Goal: Transaction & Acquisition: Purchase product/service

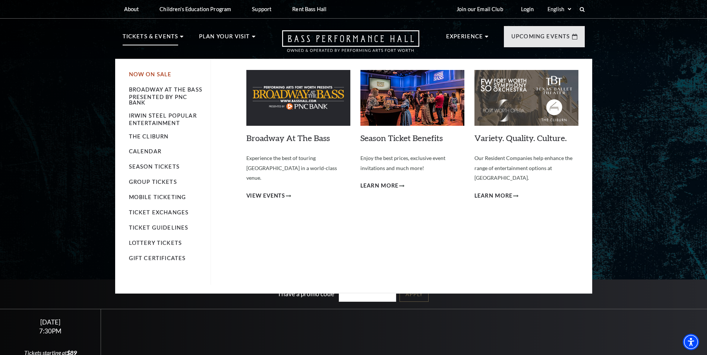
click at [154, 73] on link "Now On Sale" at bounding box center [150, 74] width 43 height 6
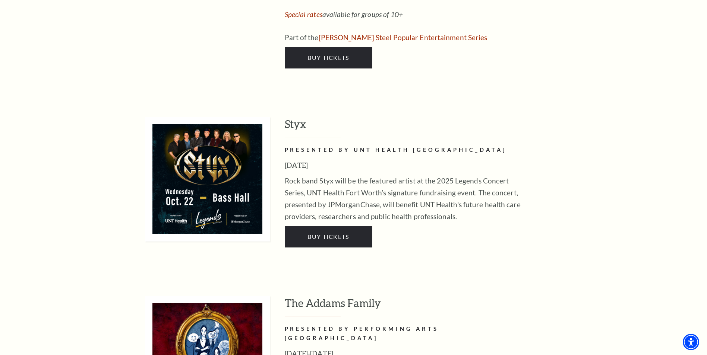
scroll to position [1453, 0]
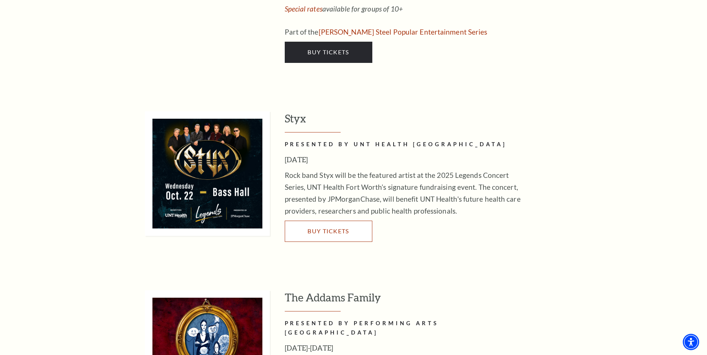
click at [335, 228] on span "Buy Tickets" at bounding box center [327, 231] width 41 height 7
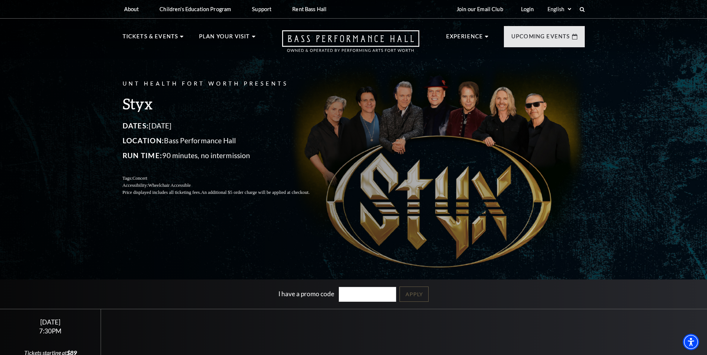
click at [386, 146] on div "UNT Health Fort Worth Presents Styx Dates: October 22, 2025 Location: Bass Perf…" at bounding box center [353, 137] width 477 height 131
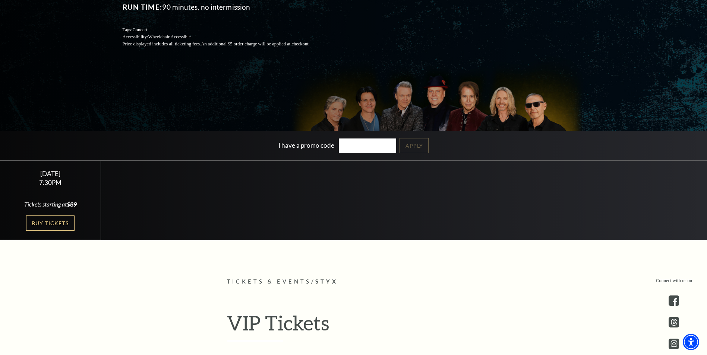
scroll to position [149, 0]
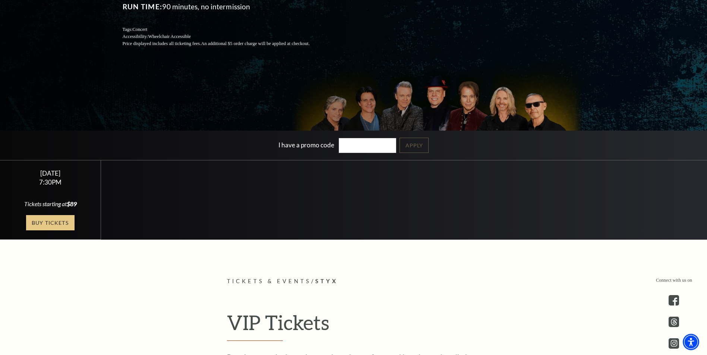
click at [52, 220] on link "Buy Tickets" at bounding box center [50, 222] width 48 height 15
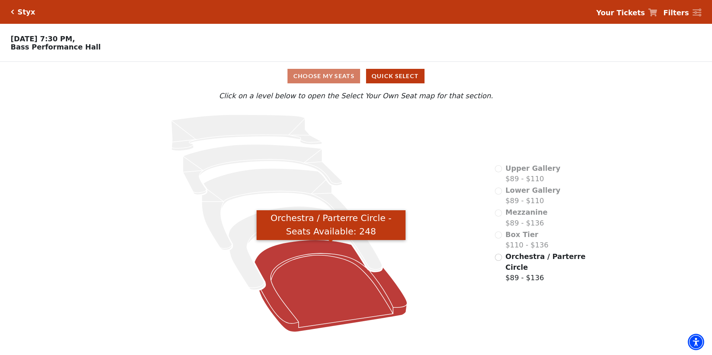
click at [318, 247] on icon "Orchestra / Parterre Circle - Seats Available: 248" at bounding box center [330, 286] width 153 height 92
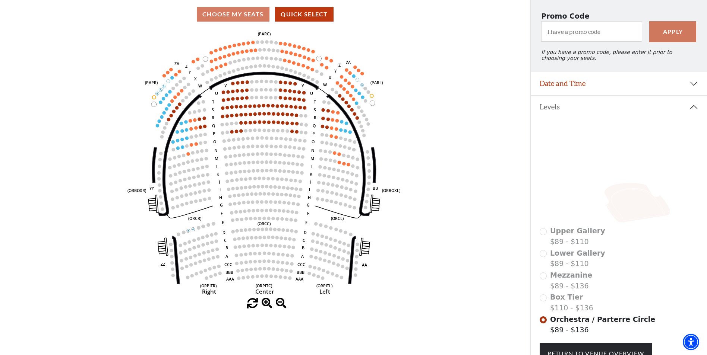
scroll to position [55, 0]
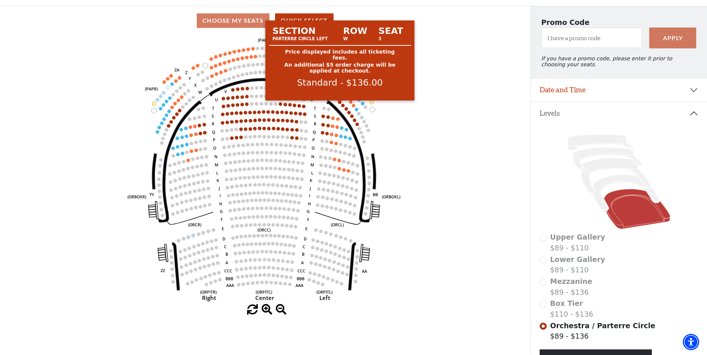
click at [339, 104] on circle at bounding box center [339, 102] width 3 height 3
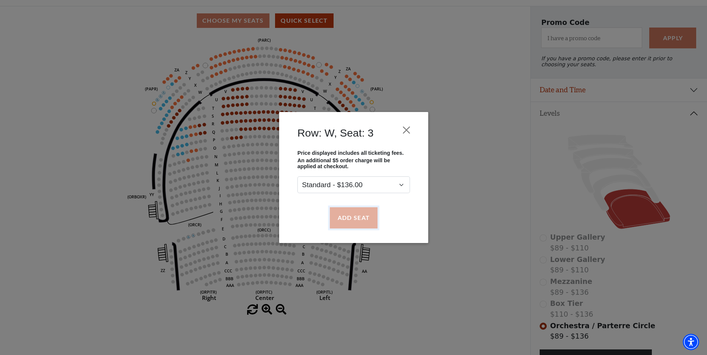
click at [355, 217] on button "Add Seat" at bounding box center [353, 217] width 48 height 21
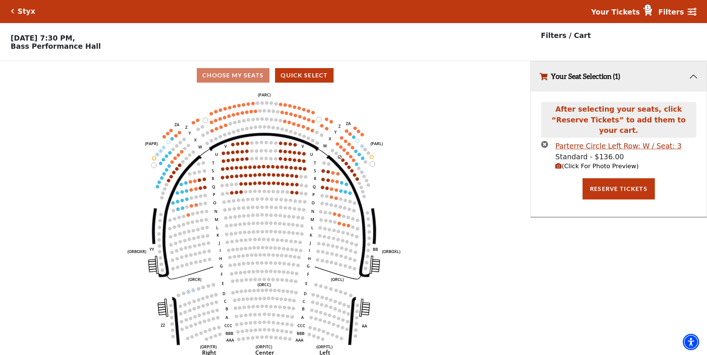
scroll to position [0, 0]
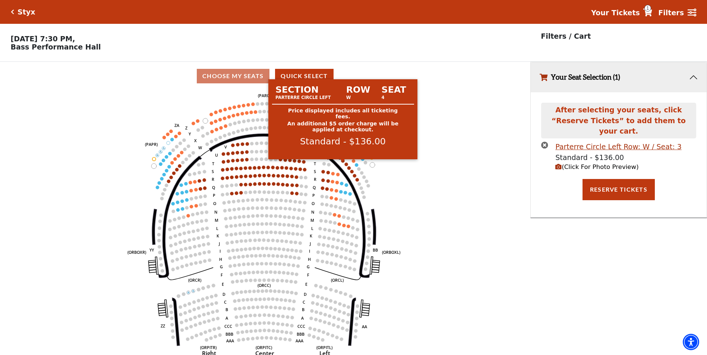
click at [343, 163] on circle at bounding box center [342, 160] width 3 height 3
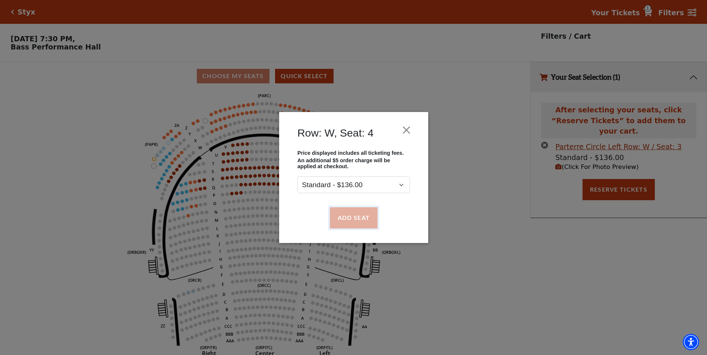
click at [355, 213] on button "Add Seat" at bounding box center [353, 217] width 48 height 21
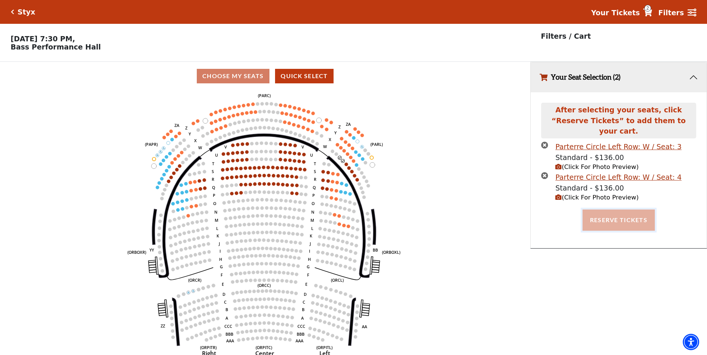
click at [617, 211] on button "Reserve Tickets" at bounding box center [618, 220] width 72 height 21
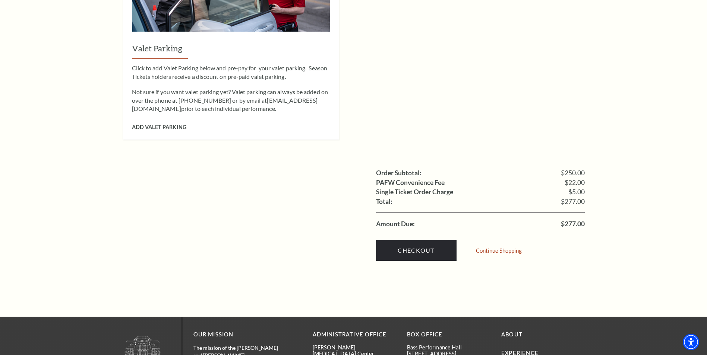
scroll to position [633, 0]
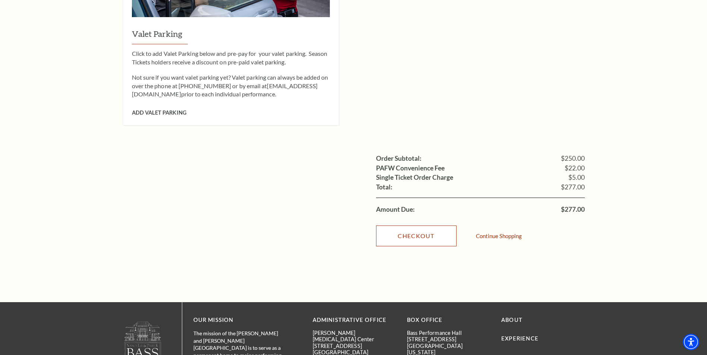
click at [428, 226] on link "Checkout" at bounding box center [416, 236] width 80 height 21
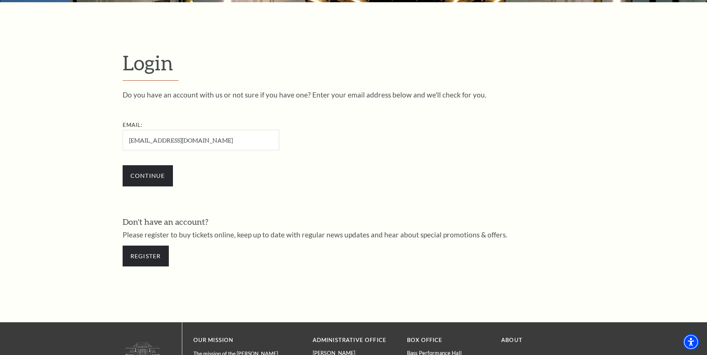
scroll to position [212, 0]
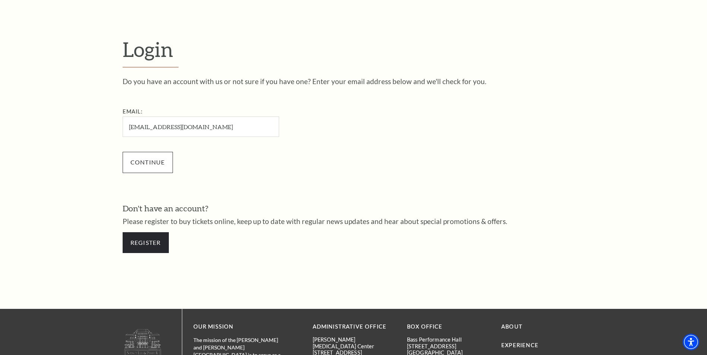
type input "[EMAIL_ADDRESS][DOMAIN_NAME]"
click at [149, 161] on input "Continue" at bounding box center [148, 162] width 50 height 21
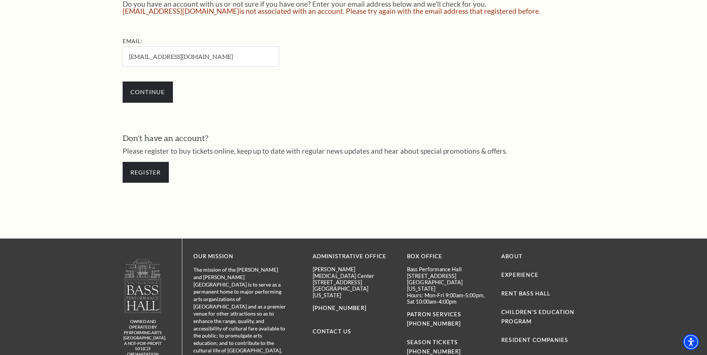
scroll to position [298, 0]
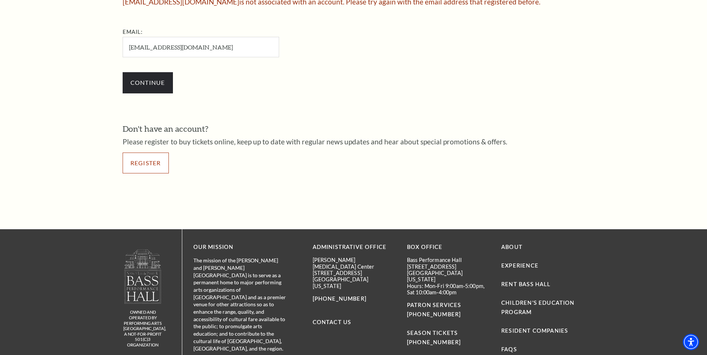
click at [143, 164] on link "Register" at bounding box center [146, 163] width 46 height 21
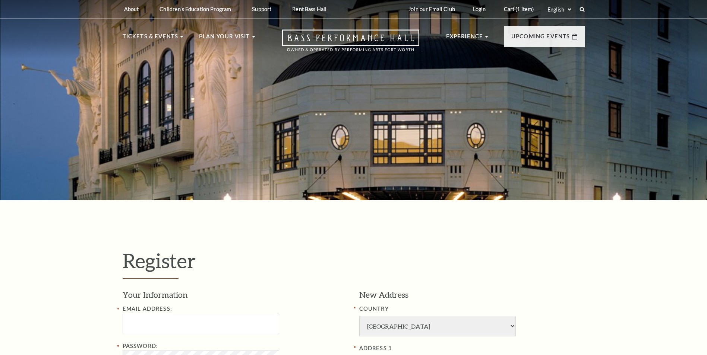
select select "1"
select select "[GEOGRAPHIC_DATA]"
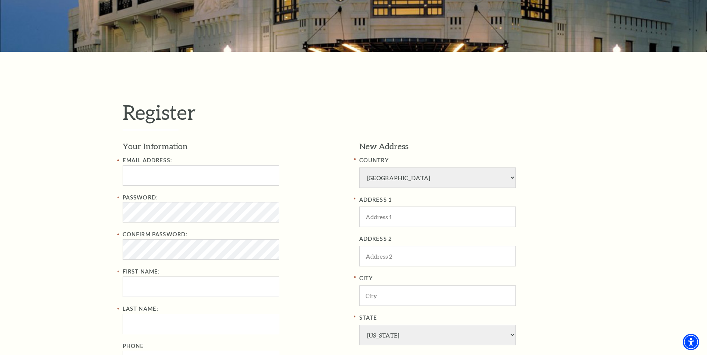
scroll to position [149, 0]
click at [157, 179] on input "Email Address:" at bounding box center [201, 175] width 156 height 20
type input "[EMAIL_ADDRESS][DOMAIN_NAME]"
type input "Bradley"
type input "Kane"
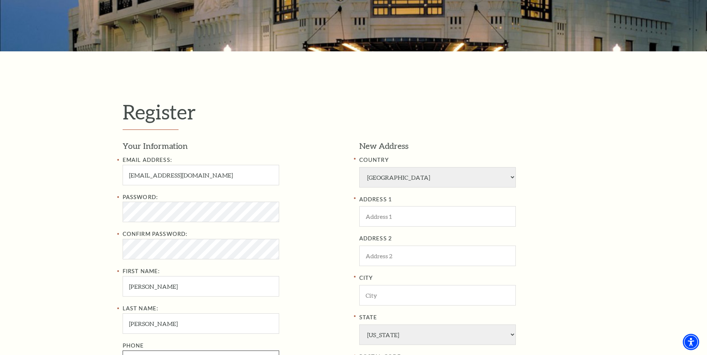
type input "6829369424"
type input "1524 Town Creek Cir"
type input "Weatherford"
type input "76086"
type input "682-936-9424"
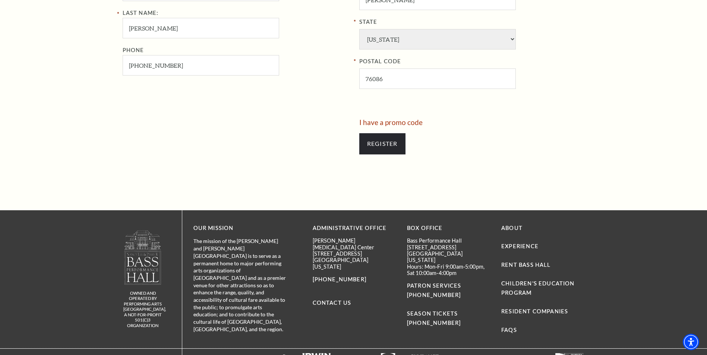
scroll to position [447, 0]
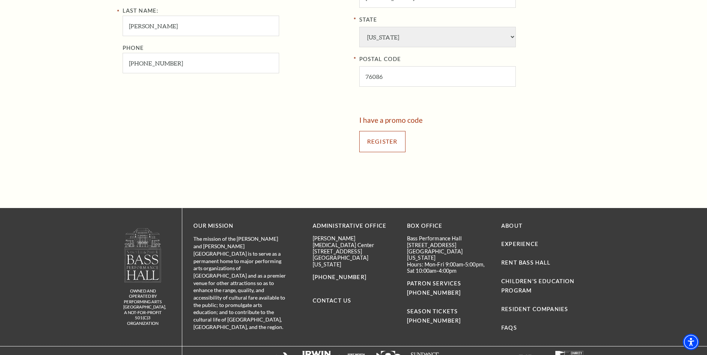
click at [384, 143] on input "Register" at bounding box center [382, 141] width 46 height 21
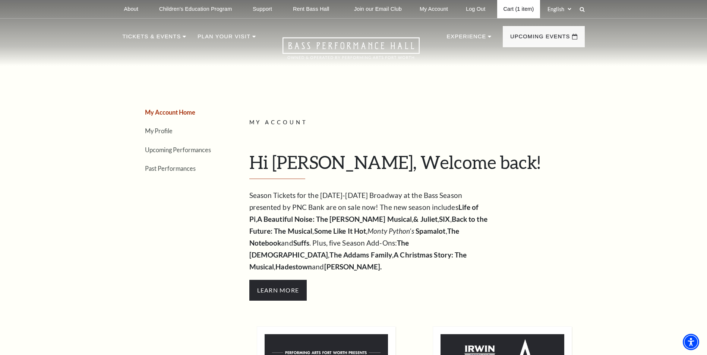
click at [520, 12] on link "Cart (1 item)" at bounding box center [518, 9] width 42 height 18
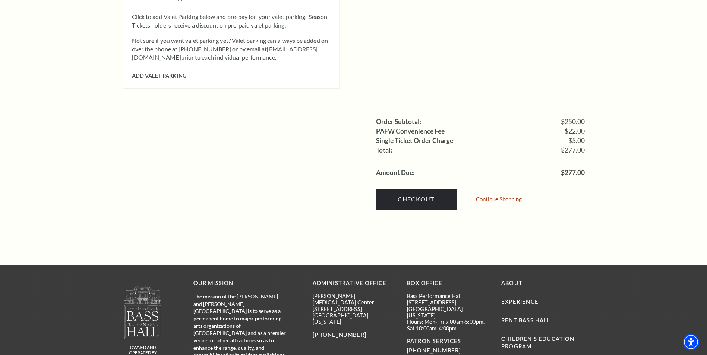
scroll to position [670, 0]
click at [417, 188] on link "Checkout" at bounding box center [416, 198] width 80 height 21
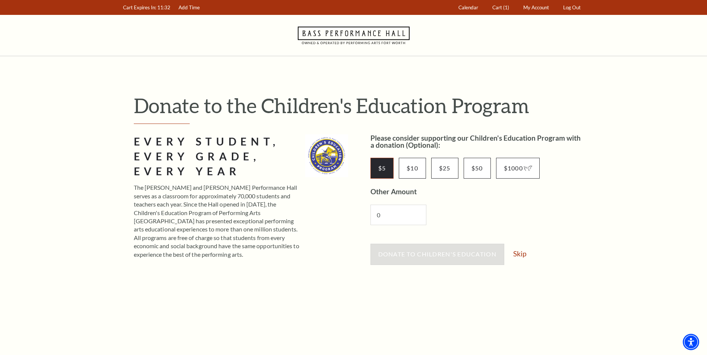
click at [381, 171] on input "$5" at bounding box center [381, 168] width 23 height 21
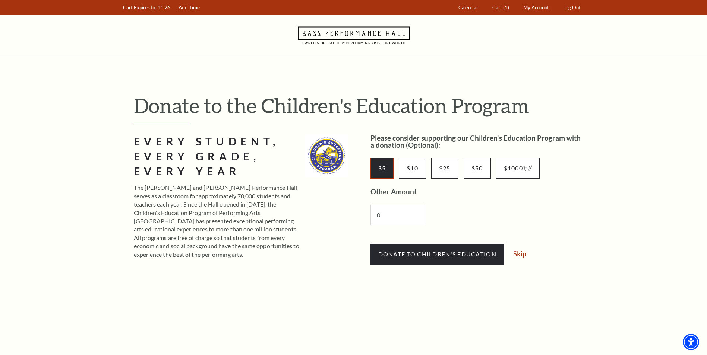
click at [385, 171] on input "$5" at bounding box center [381, 168] width 23 height 21
drag, startPoint x: 427, startPoint y: 185, endPoint x: 459, endPoint y: 197, distance: 33.8
click at [429, 186] on div "$5 $10 $25 $50 $1000 Other Amount 0" at bounding box center [477, 191] width 214 height 85
click at [387, 169] on input "$5" at bounding box center [381, 168] width 23 height 21
click at [392, 216] on input "0" at bounding box center [398, 215] width 56 height 20
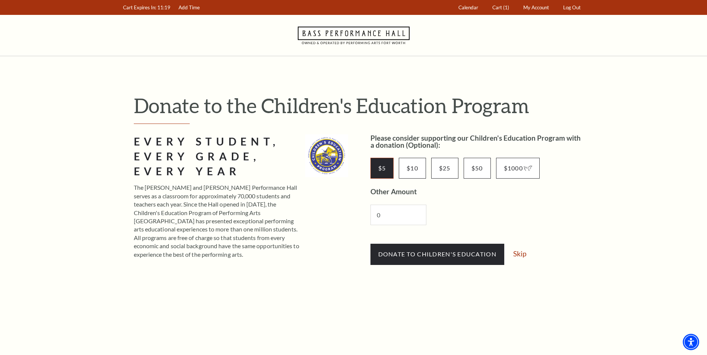
click at [374, 168] on input "$5" at bounding box center [381, 168] width 23 height 21
click at [521, 253] on link "Skip" at bounding box center [519, 253] width 13 height 7
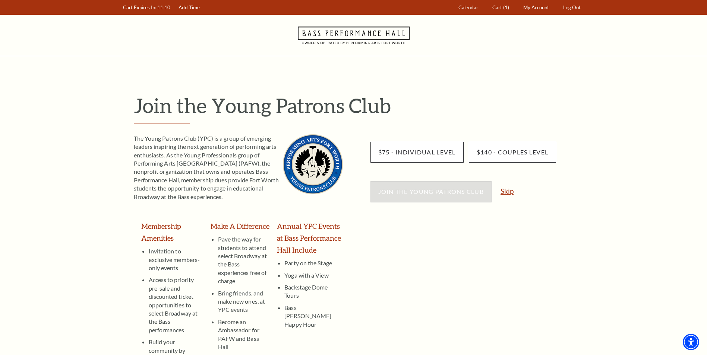
click at [505, 190] on link "Skip" at bounding box center [506, 191] width 13 height 7
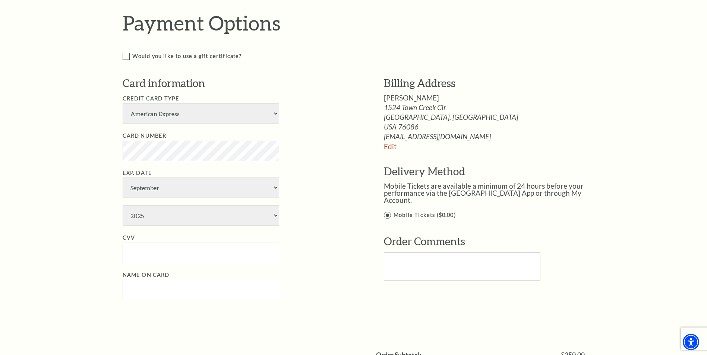
scroll to position [372, 0]
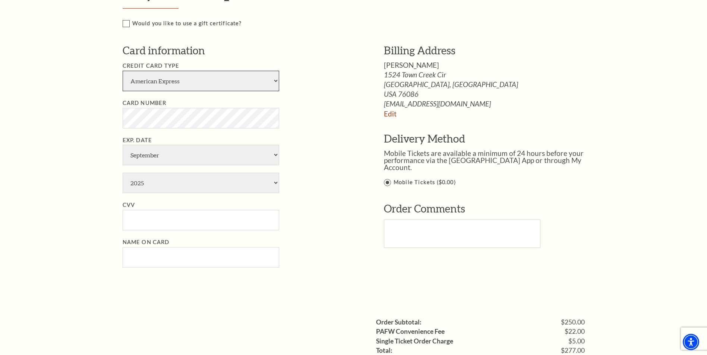
click at [193, 83] on select "American Express Visa Master Card Discover" at bounding box center [201, 81] width 156 height 20
select select "24"
click at [123, 71] on select "American Express Visa Master Card Discover" at bounding box center [201, 81] width 156 height 20
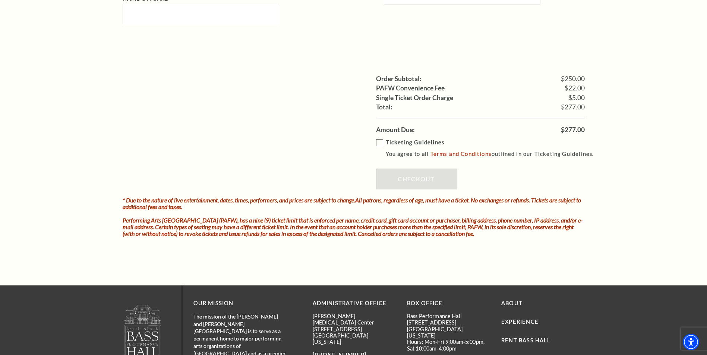
scroll to position [633, 0]
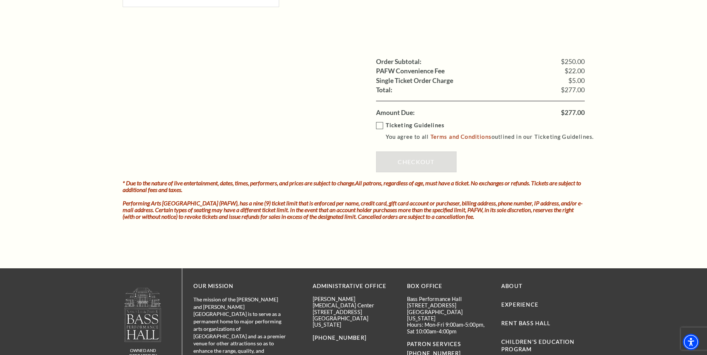
click at [380, 126] on label "Ticketing Guidelines You agree to all Terms and Conditions outlined in our Tick…" at bounding box center [488, 131] width 225 height 20
click at [0, 0] on input "Ticketing Guidelines You agree to all Terms and Conditions outlined in our Tick…" at bounding box center [0, 0] width 0 height 0
click at [425, 163] on link "Checkout" at bounding box center [416, 162] width 80 height 21
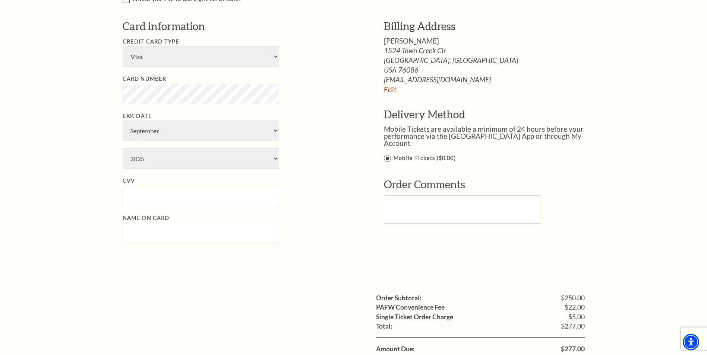
scroll to position [410, 0]
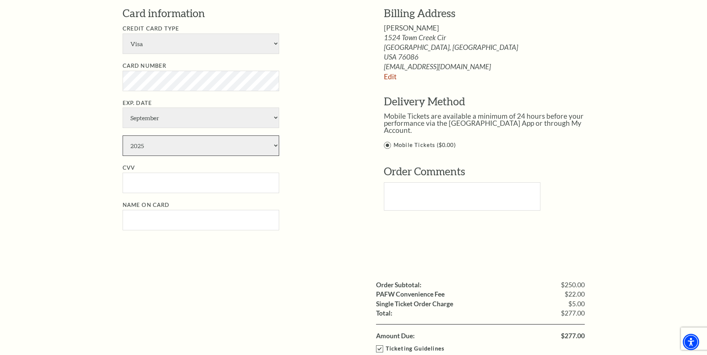
select select "2030"
type input "990"
type input "Bradley R Kane"
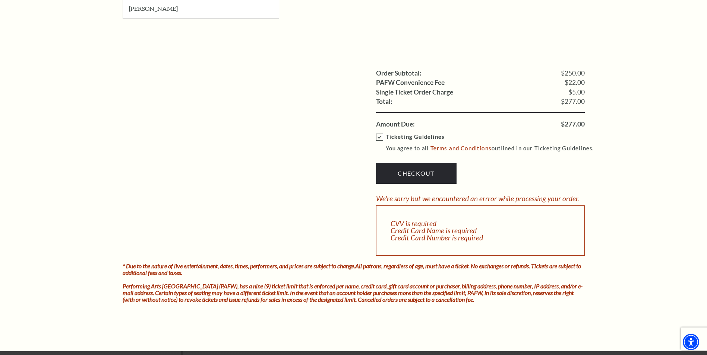
scroll to position [633, 0]
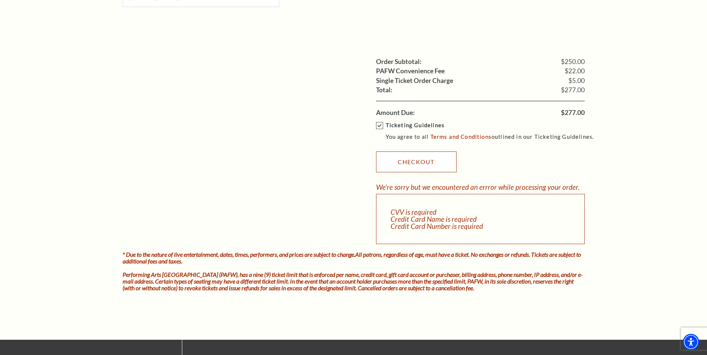
click at [418, 161] on link "Checkout" at bounding box center [416, 162] width 80 height 21
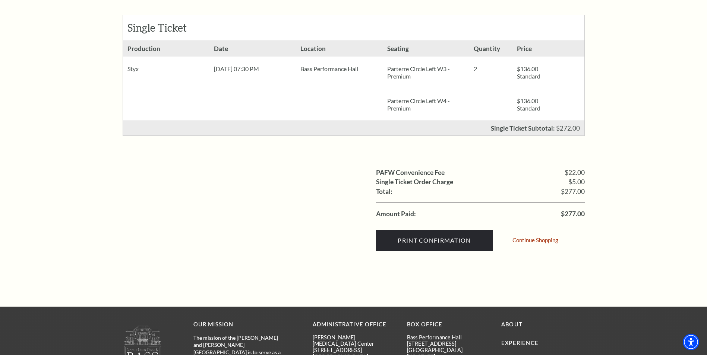
scroll to position [149, 0]
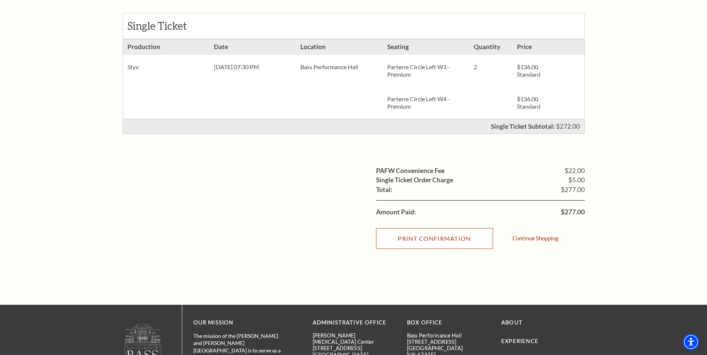
click at [441, 239] on input "Print Confirmation" at bounding box center [434, 238] width 117 height 21
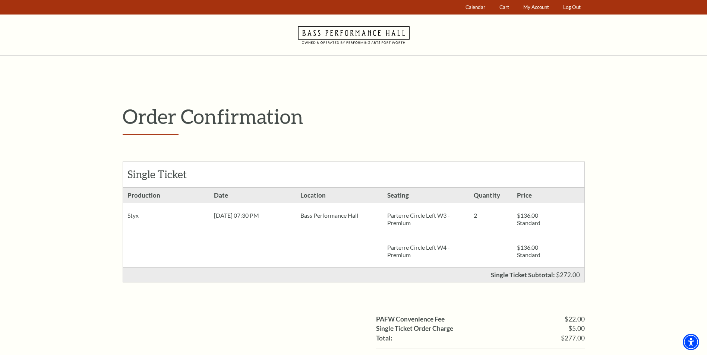
scroll to position [0, 0]
drag, startPoint x: 469, startPoint y: 118, endPoint x: 398, endPoint y: 138, distance: 73.6
click at [398, 138] on div "Order Confirmation Single Ticket Production Parterre Circle Left W3 - Premium 2" at bounding box center [354, 255] width 462 height 301
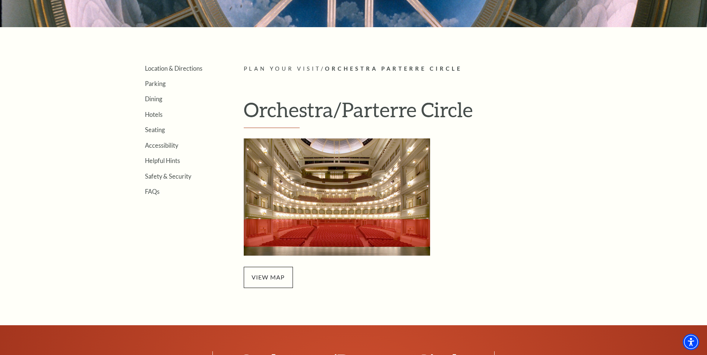
scroll to position [186, 0]
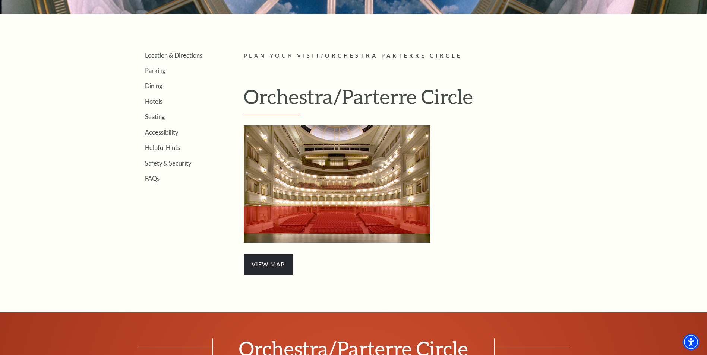
click at [270, 264] on span "view map" at bounding box center [268, 264] width 49 height 21
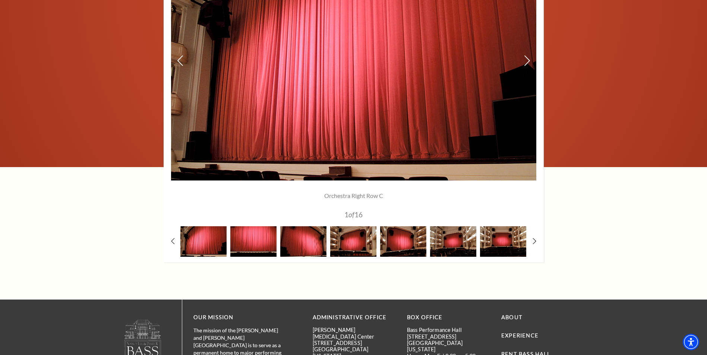
scroll to position [670, 0]
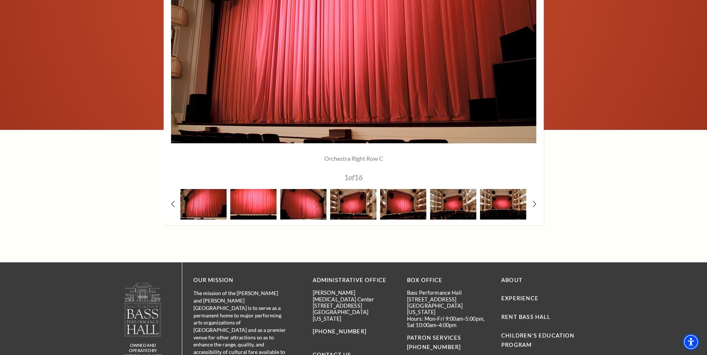
click at [250, 201] on img at bounding box center [253, 204] width 46 height 30
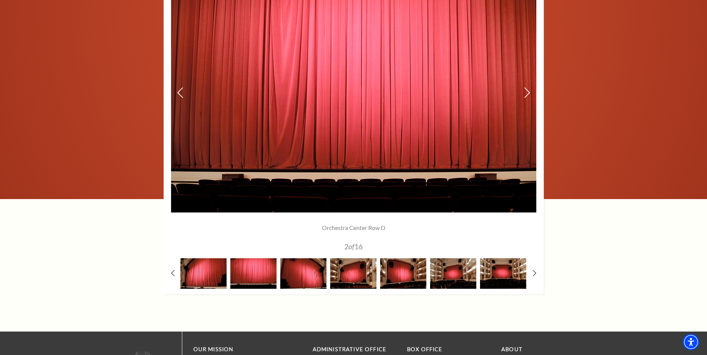
scroll to position [596, 0]
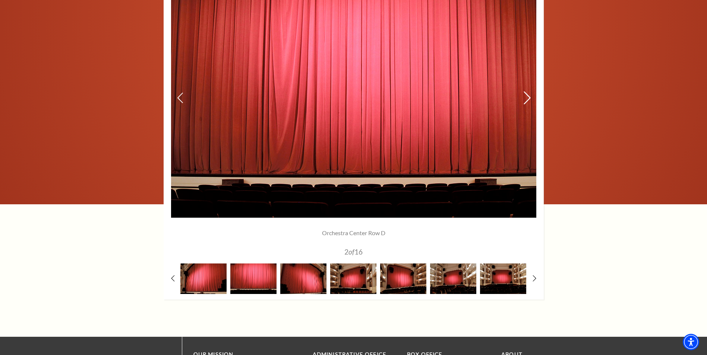
click at [527, 94] on icon at bounding box center [527, 97] width 8 height 13
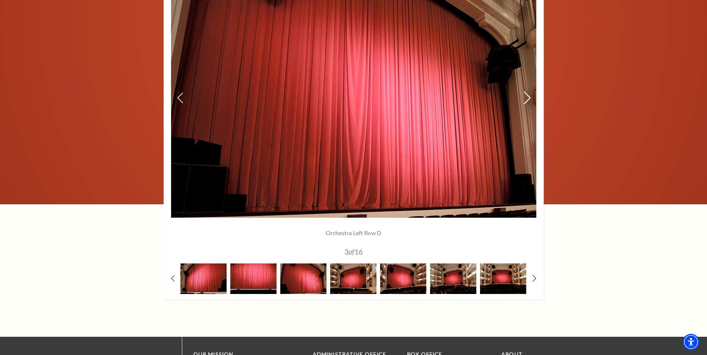
click at [527, 94] on icon at bounding box center [527, 97] width 8 height 13
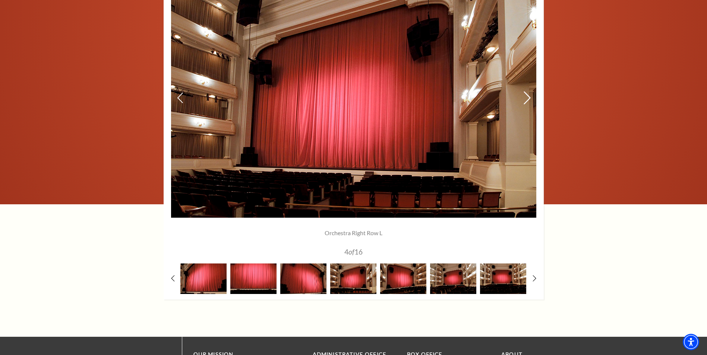
click at [527, 94] on icon at bounding box center [527, 97] width 8 height 13
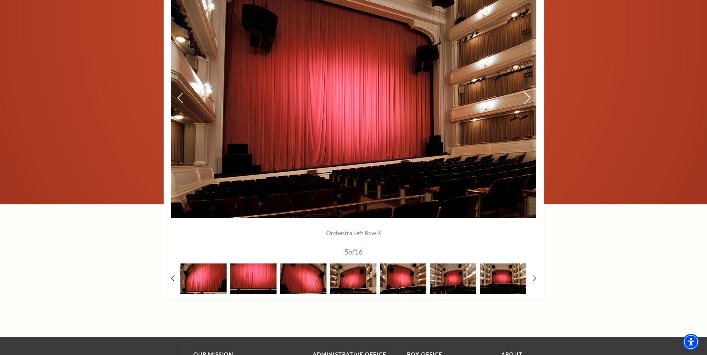
click at [527, 94] on icon at bounding box center [527, 97] width 8 height 13
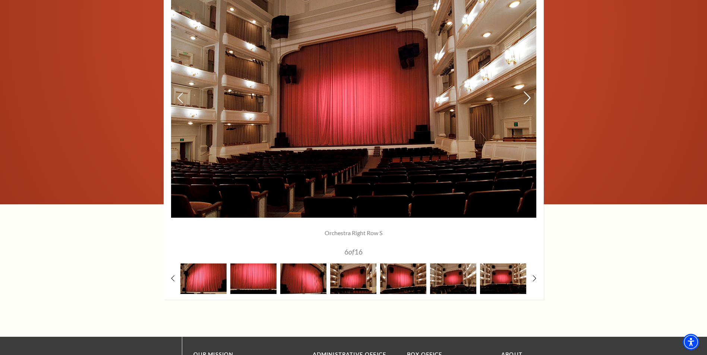
click at [527, 95] on use at bounding box center [526, 97] width 7 height 13
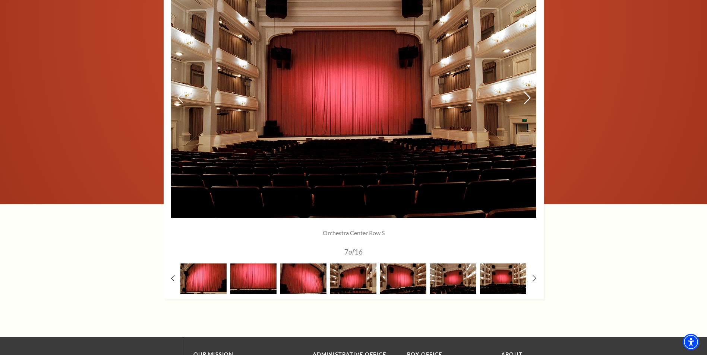
click at [527, 95] on use at bounding box center [526, 97] width 7 height 13
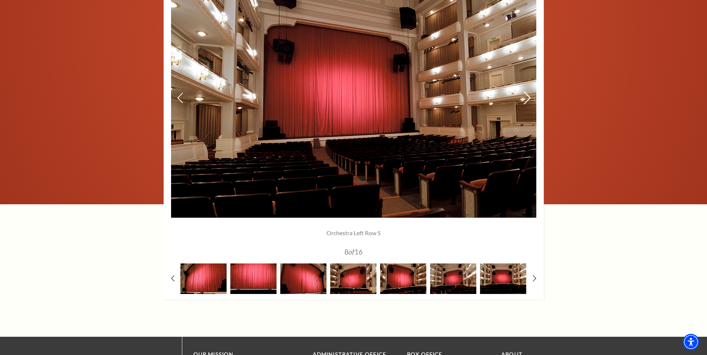
click at [527, 95] on use at bounding box center [526, 97] width 7 height 13
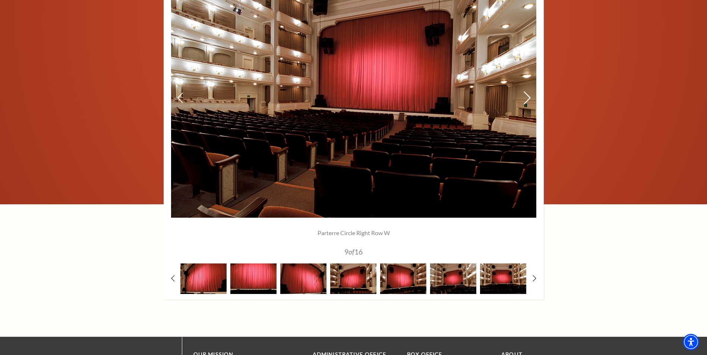
click at [527, 95] on use at bounding box center [526, 97] width 7 height 13
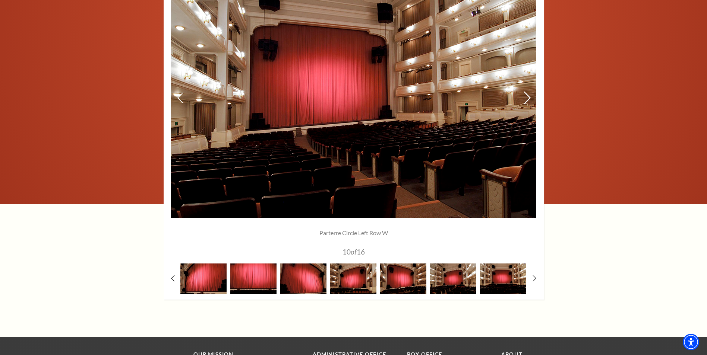
click at [527, 95] on use at bounding box center [526, 97] width 7 height 13
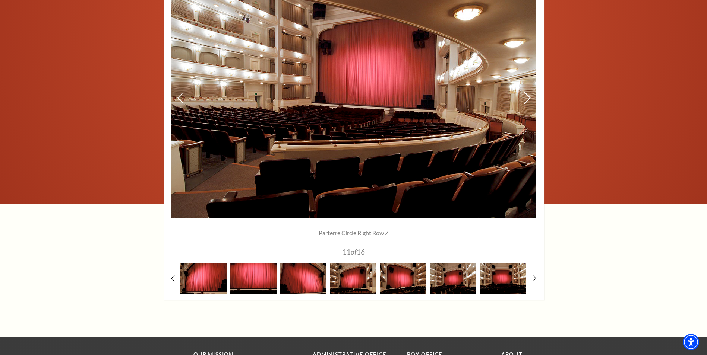
click at [527, 95] on use at bounding box center [526, 97] width 7 height 13
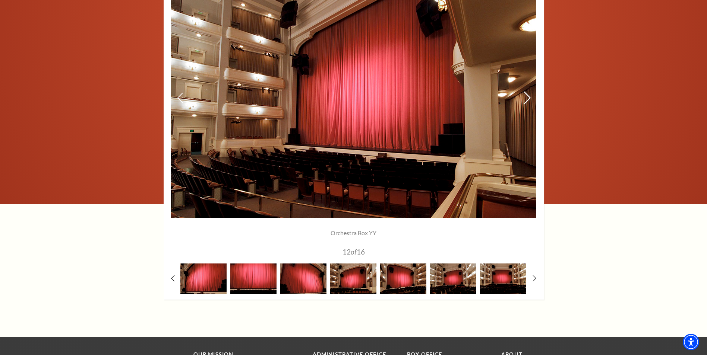
click at [527, 95] on use at bounding box center [526, 97] width 7 height 13
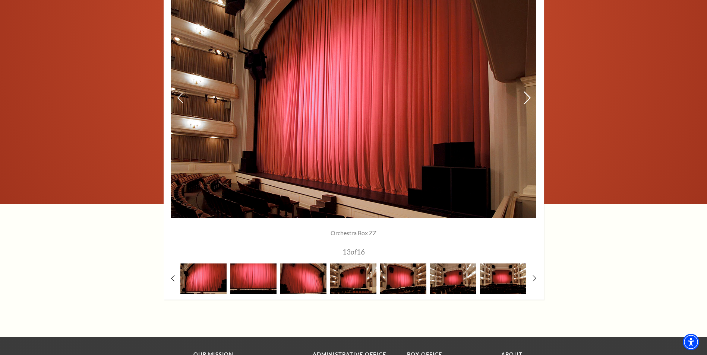
click at [527, 95] on use at bounding box center [526, 97] width 7 height 13
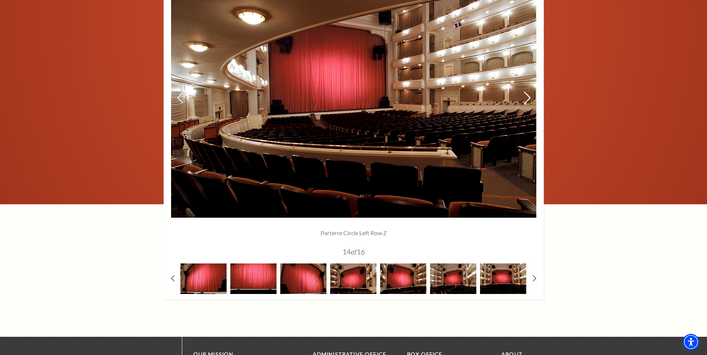
click at [526, 99] on icon at bounding box center [527, 97] width 8 height 13
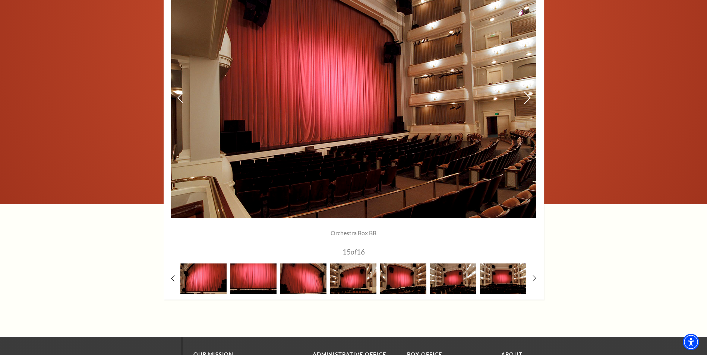
click at [526, 99] on icon at bounding box center [527, 97] width 8 height 13
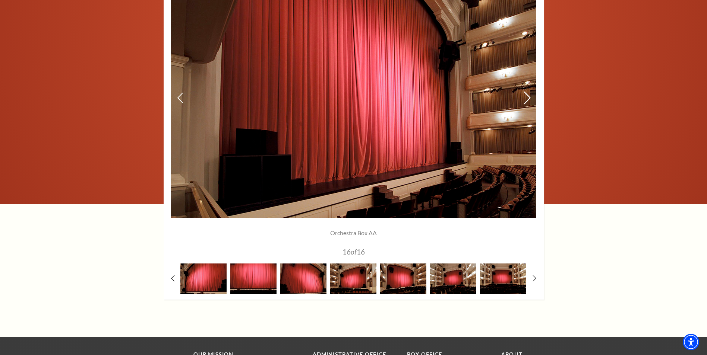
click at [526, 99] on icon at bounding box center [527, 97] width 8 height 13
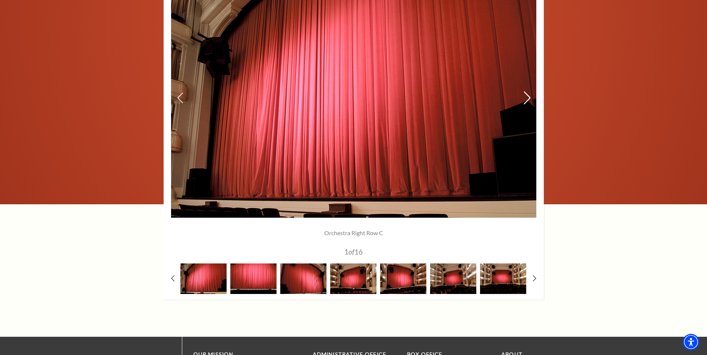
click at [527, 98] on icon at bounding box center [527, 97] width 8 height 13
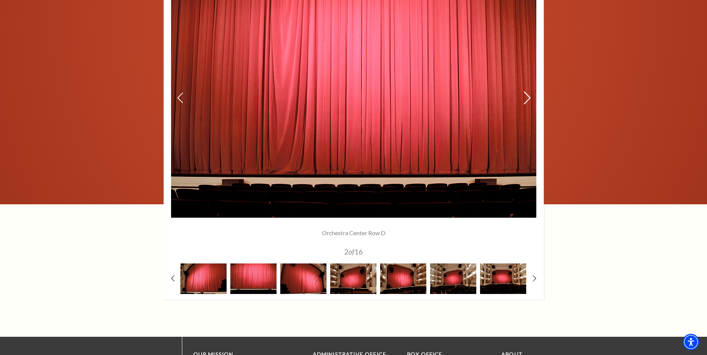
click at [527, 98] on icon at bounding box center [527, 97] width 8 height 13
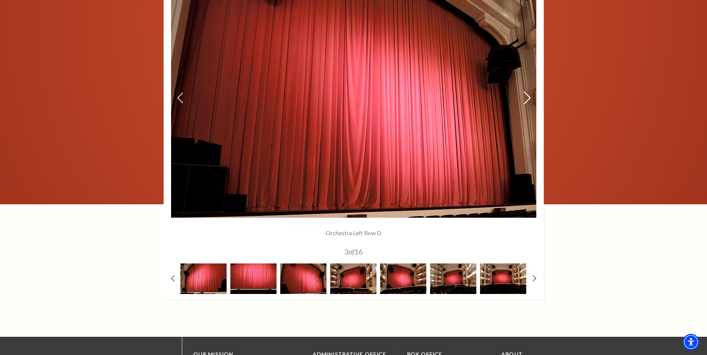
click at [527, 98] on icon at bounding box center [527, 97] width 8 height 13
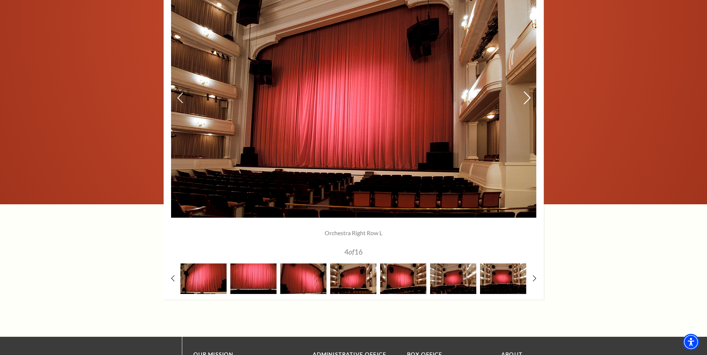
click at [527, 98] on icon at bounding box center [527, 97] width 8 height 13
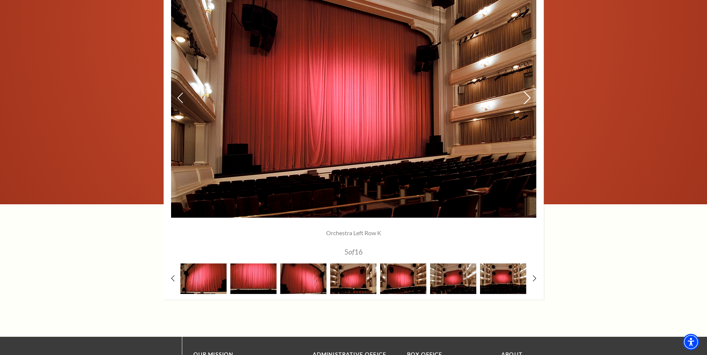
click at [527, 98] on icon at bounding box center [527, 97] width 8 height 13
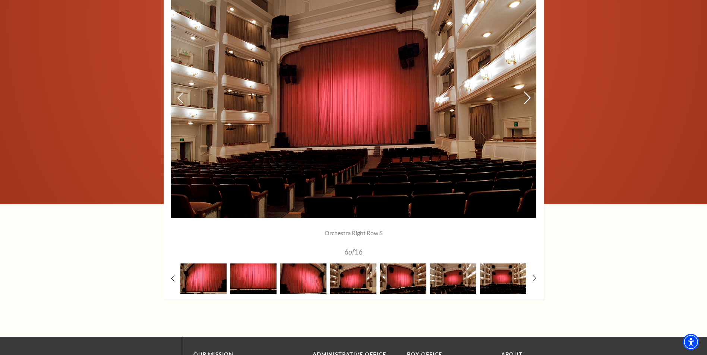
click at [527, 98] on icon at bounding box center [527, 97] width 8 height 13
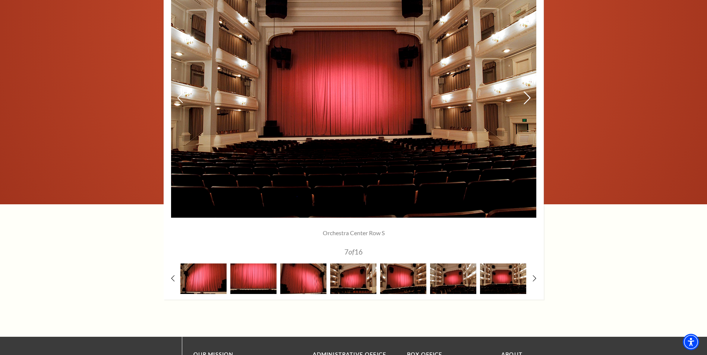
click at [527, 98] on icon at bounding box center [527, 97] width 8 height 13
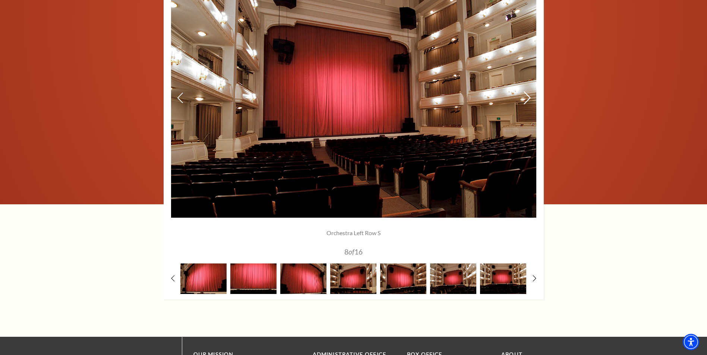
click at [527, 98] on icon at bounding box center [527, 97] width 8 height 13
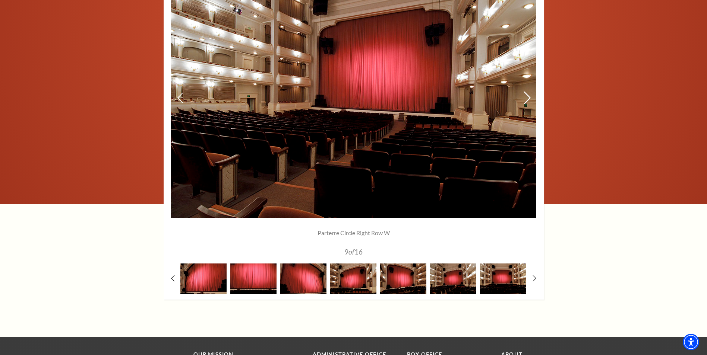
click at [527, 98] on icon at bounding box center [527, 97] width 8 height 13
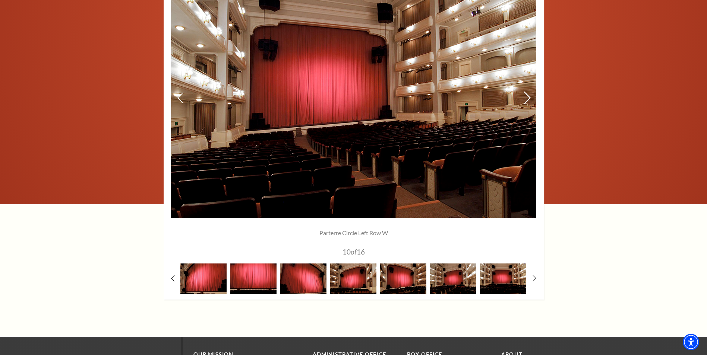
click at [527, 98] on icon at bounding box center [527, 97] width 8 height 13
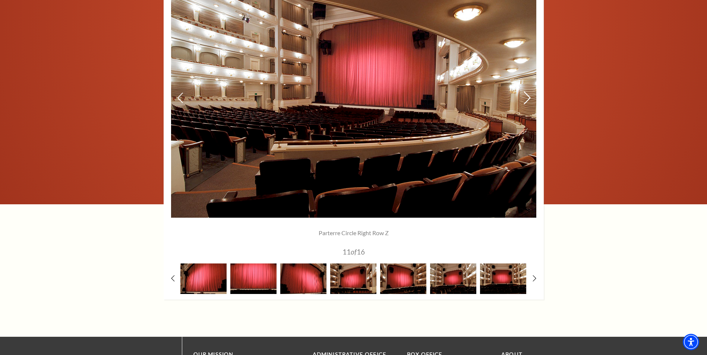
click at [527, 98] on icon at bounding box center [527, 97] width 8 height 13
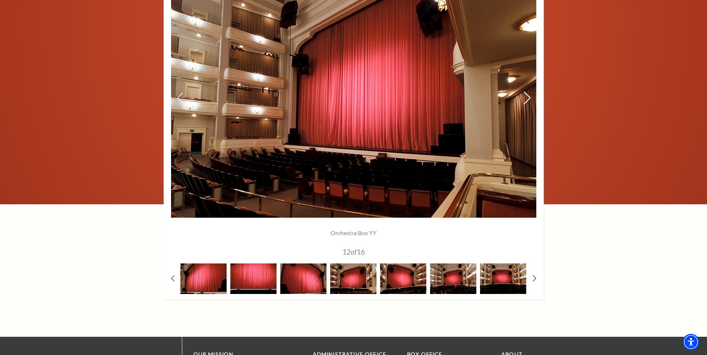
click at [527, 98] on icon at bounding box center [527, 97] width 8 height 13
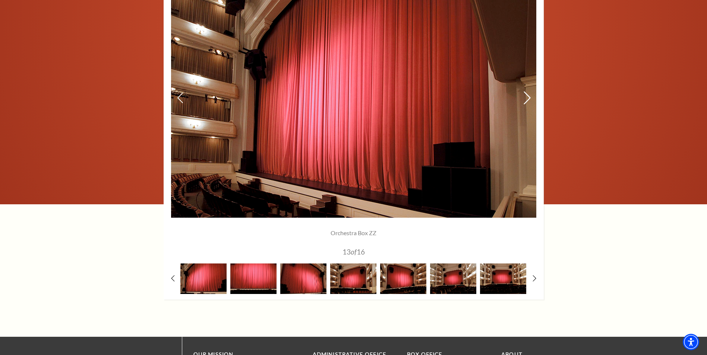
click at [527, 98] on icon at bounding box center [527, 97] width 8 height 13
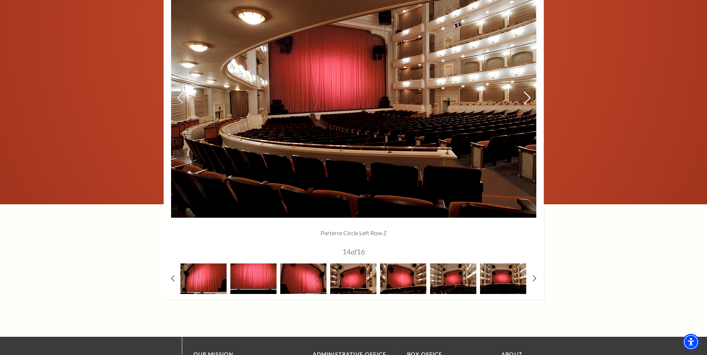
click at [527, 98] on icon at bounding box center [527, 97] width 8 height 13
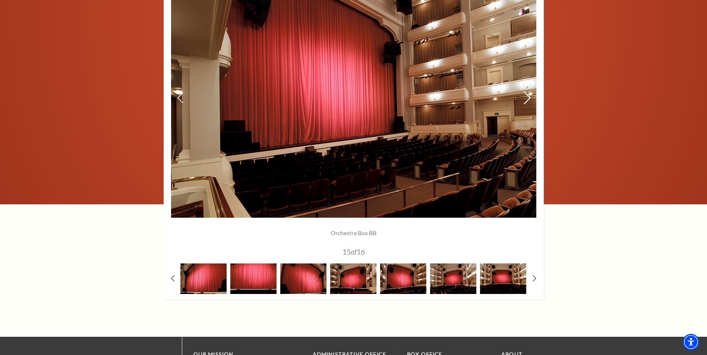
click at [527, 98] on icon at bounding box center [527, 97] width 8 height 13
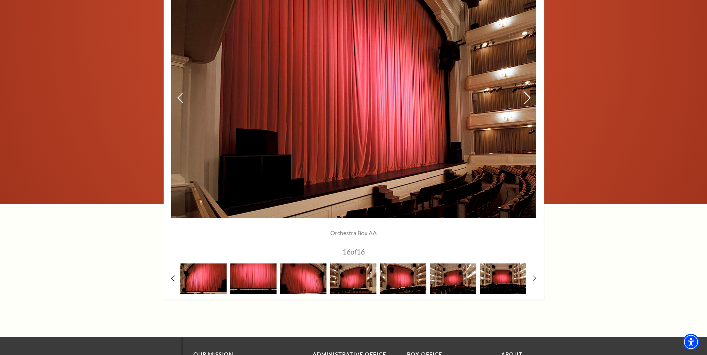
click at [527, 98] on icon at bounding box center [527, 97] width 8 height 13
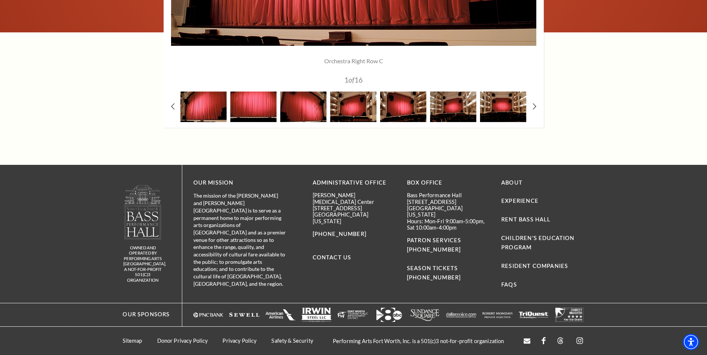
scroll to position [768, 0]
